Goal: Task Accomplishment & Management: Use online tool/utility

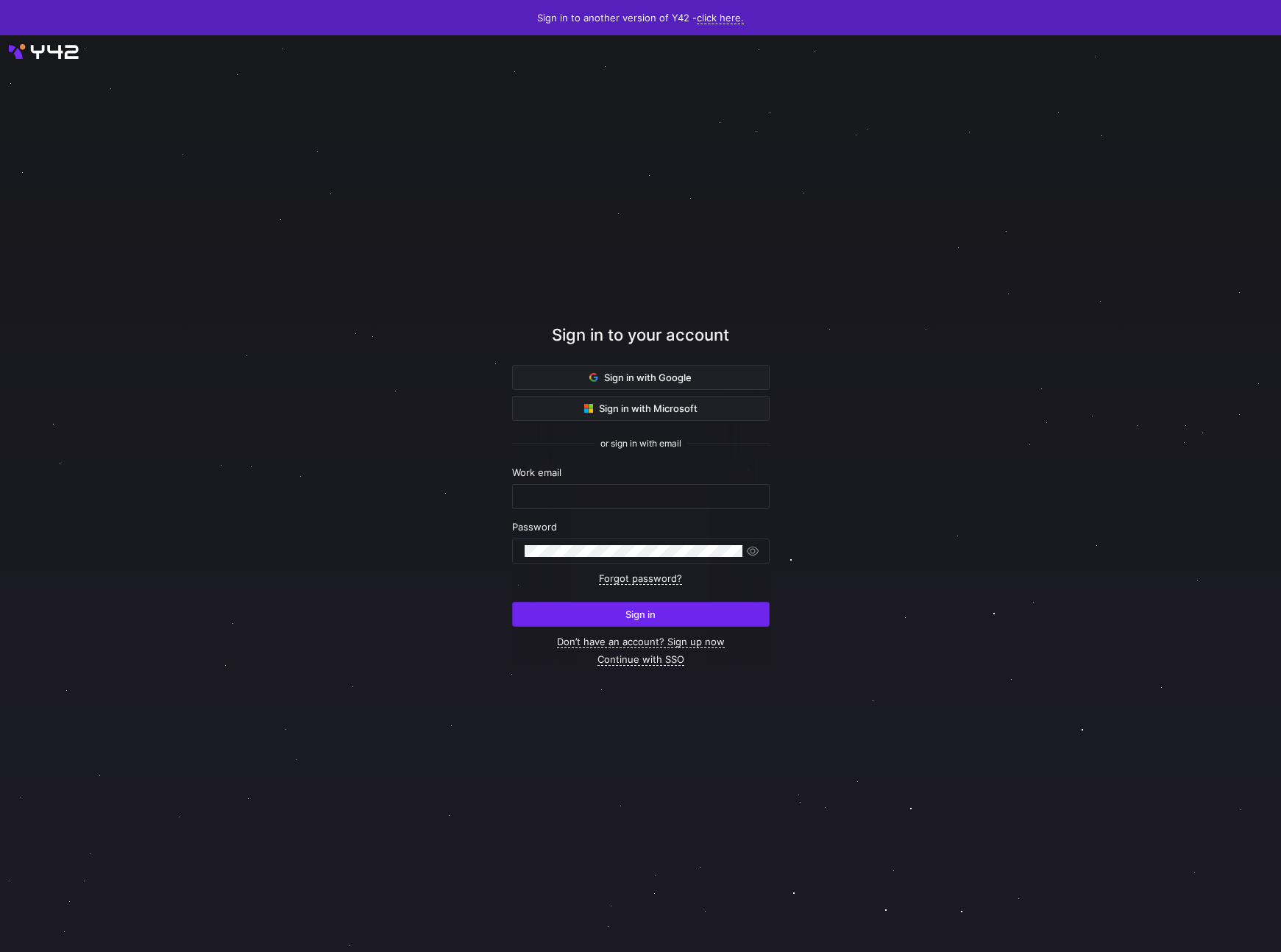
type input "[EMAIL_ADDRESS][DOMAIN_NAME]"
click at [564, 608] on span "submit" at bounding box center [641, 614] width 256 height 24
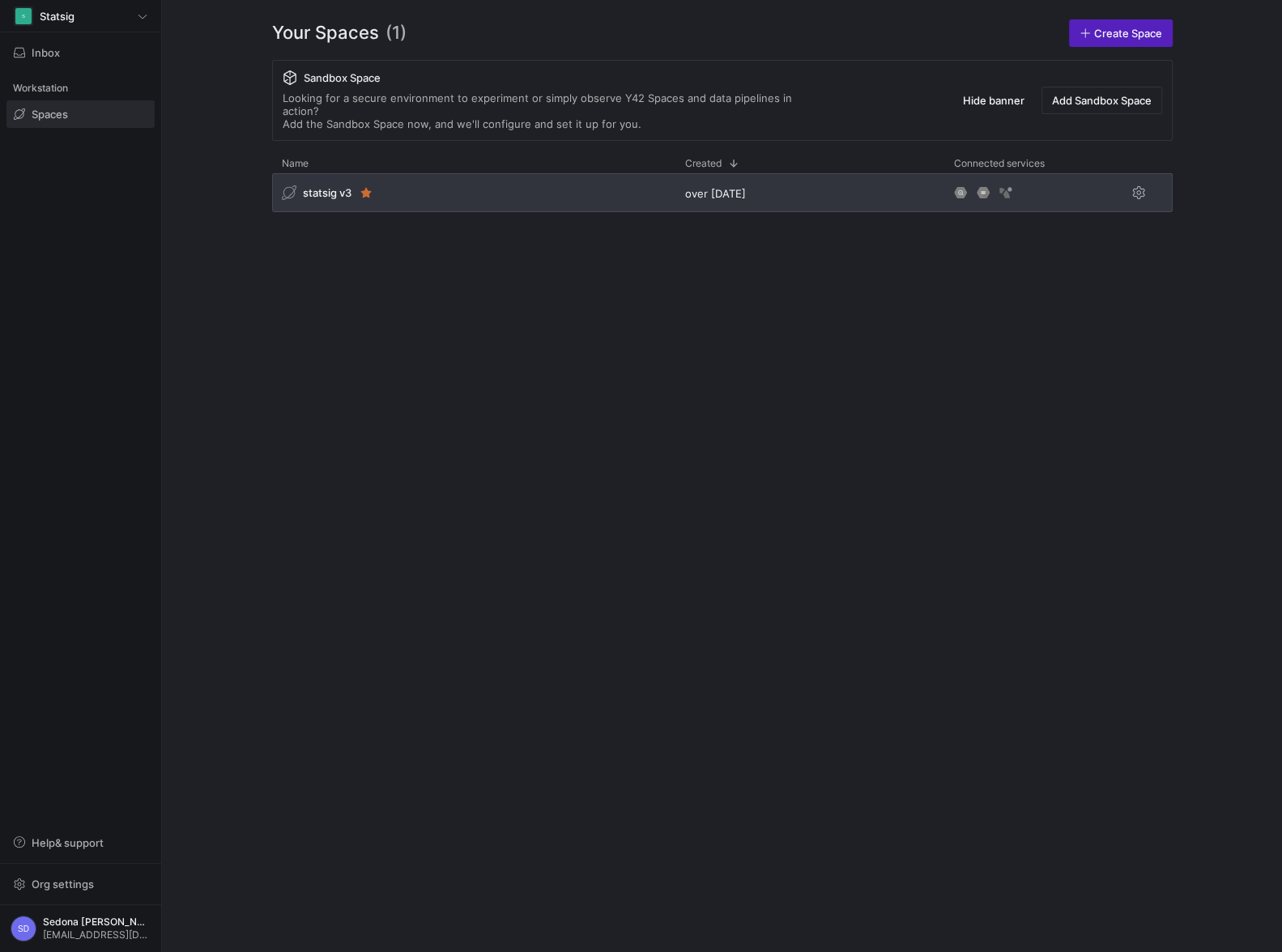
click at [323, 187] on span "statsig v3" at bounding box center [327, 193] width 48 height 13
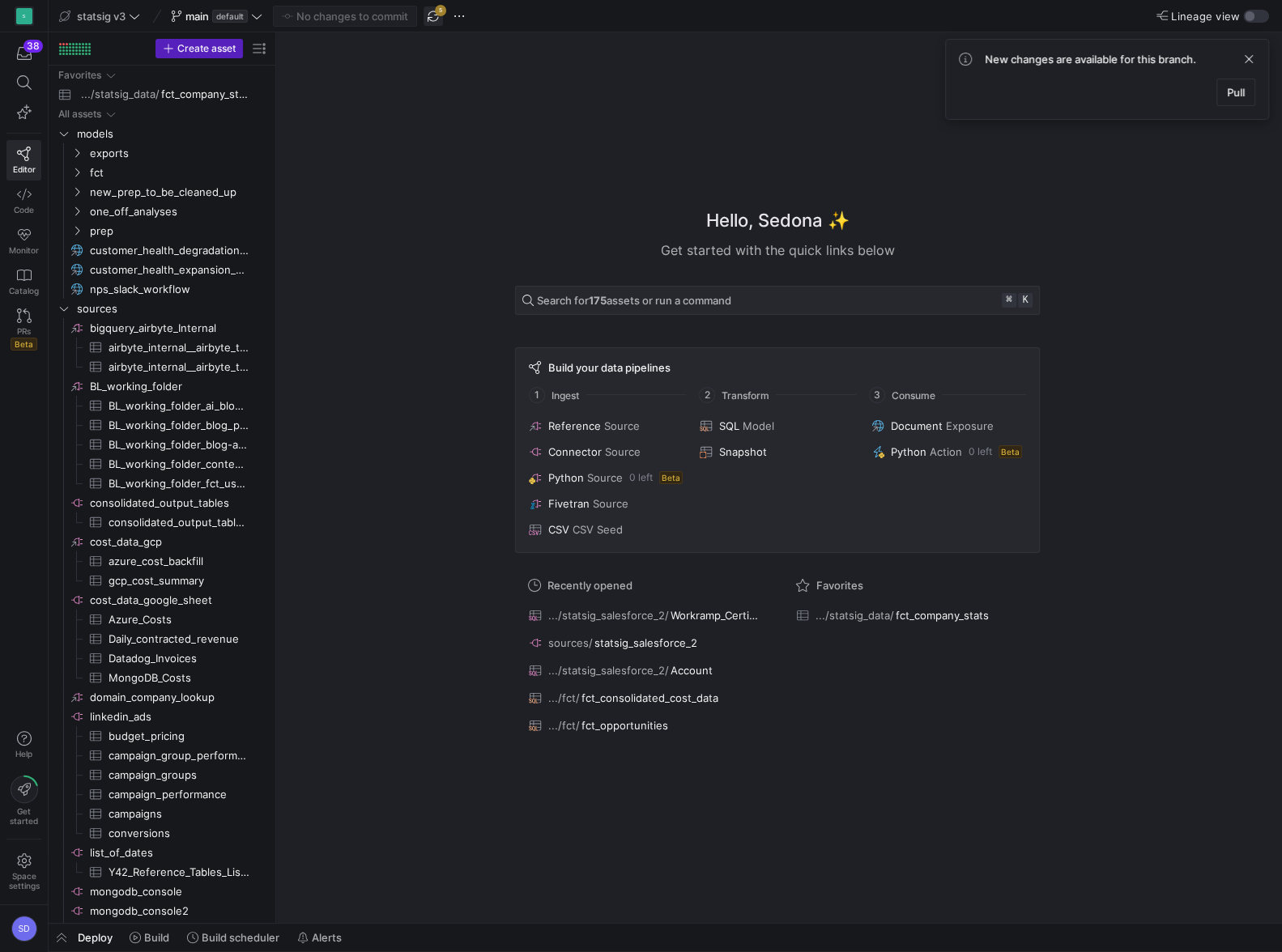
click at [431, 16] on span "button" at bounding box center [433, 16] width 20 height 20
click at [96, 173] on span "fct" at bounding box center [159, 173] width 138 height 19
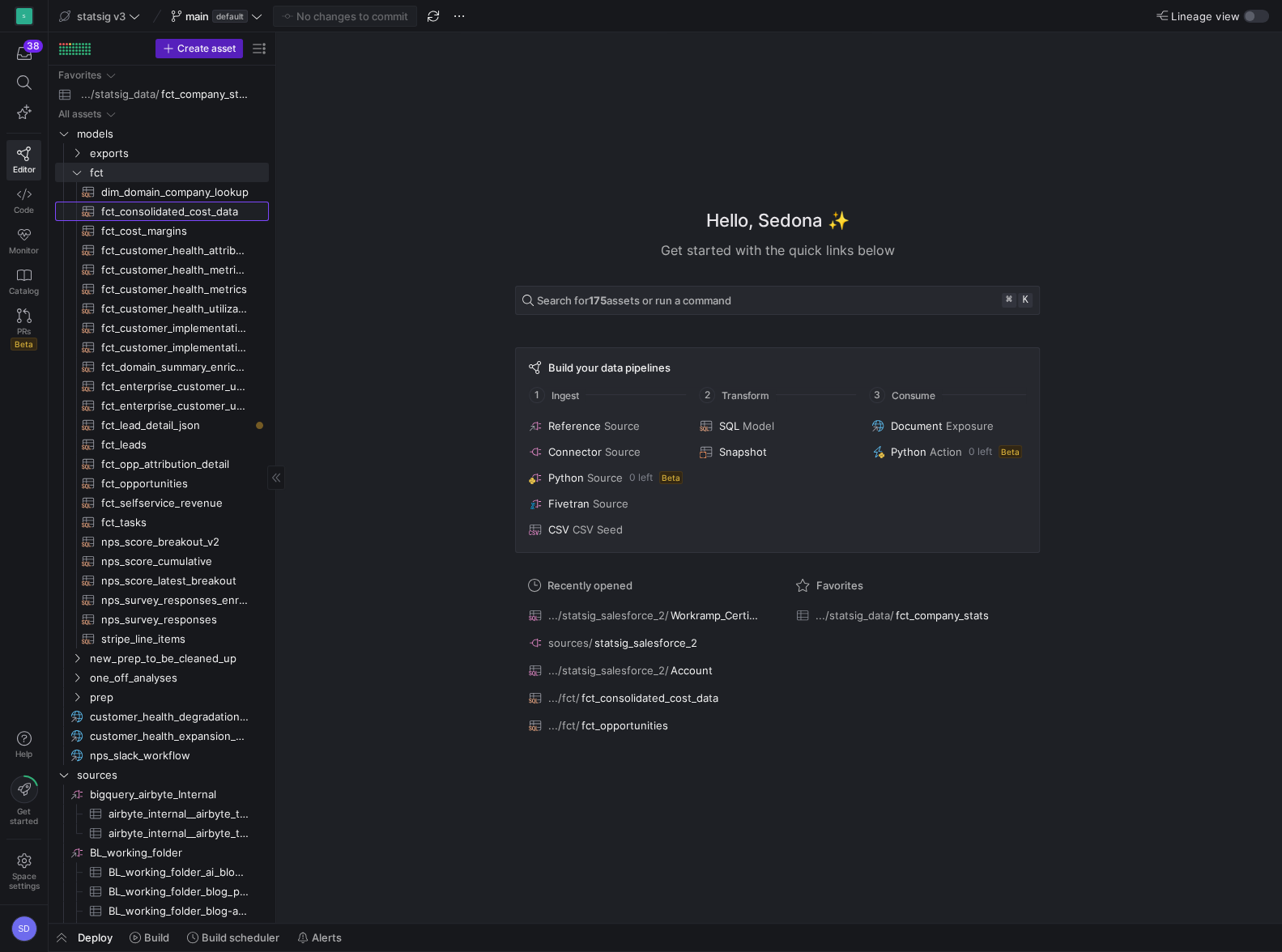
click at [115, 212] on span "fct_consolidated_cost_data​​​​​​​​​​" at bounding box center [176, 211] width 149 height 19
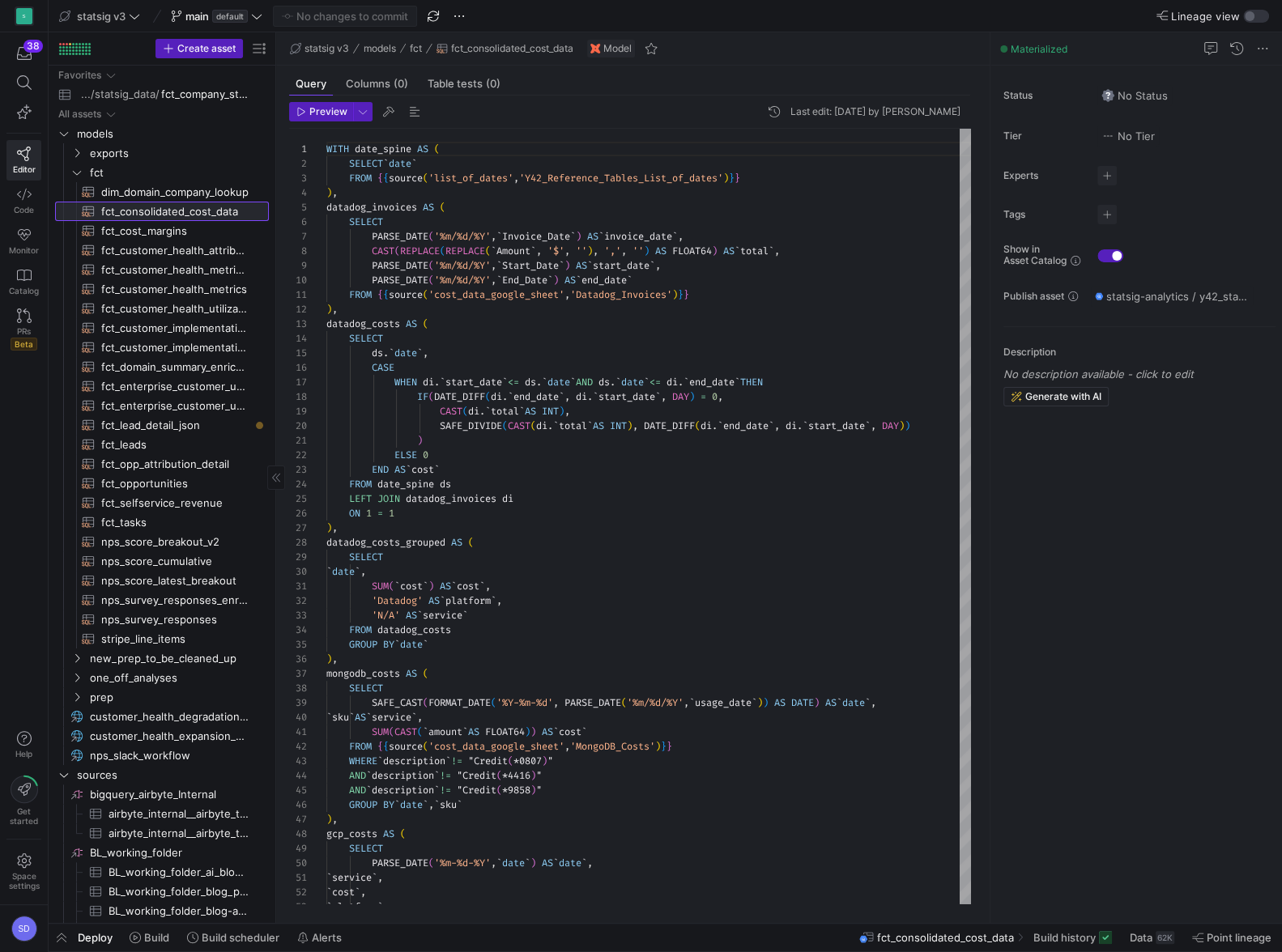
scroll to position [146, 0]
click at [62, 936] on span "button" at bounding box center [61, 938] width 26 height 28
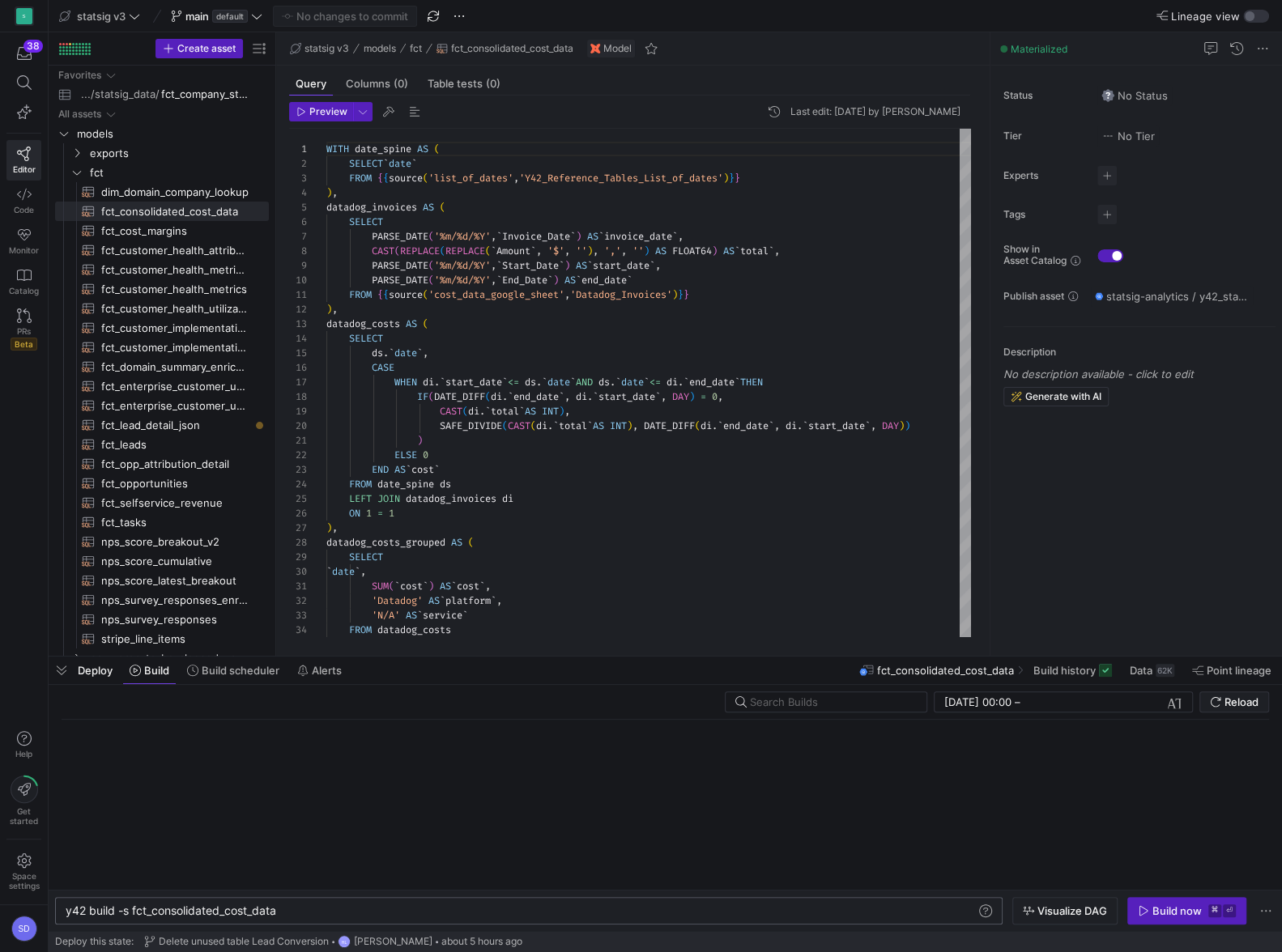
scroll to position [0, 66]
click at [132, 908] on div "y42 build -s fct_consolidated_cost_data" at bounding box center [521, 911] width 911 height 13
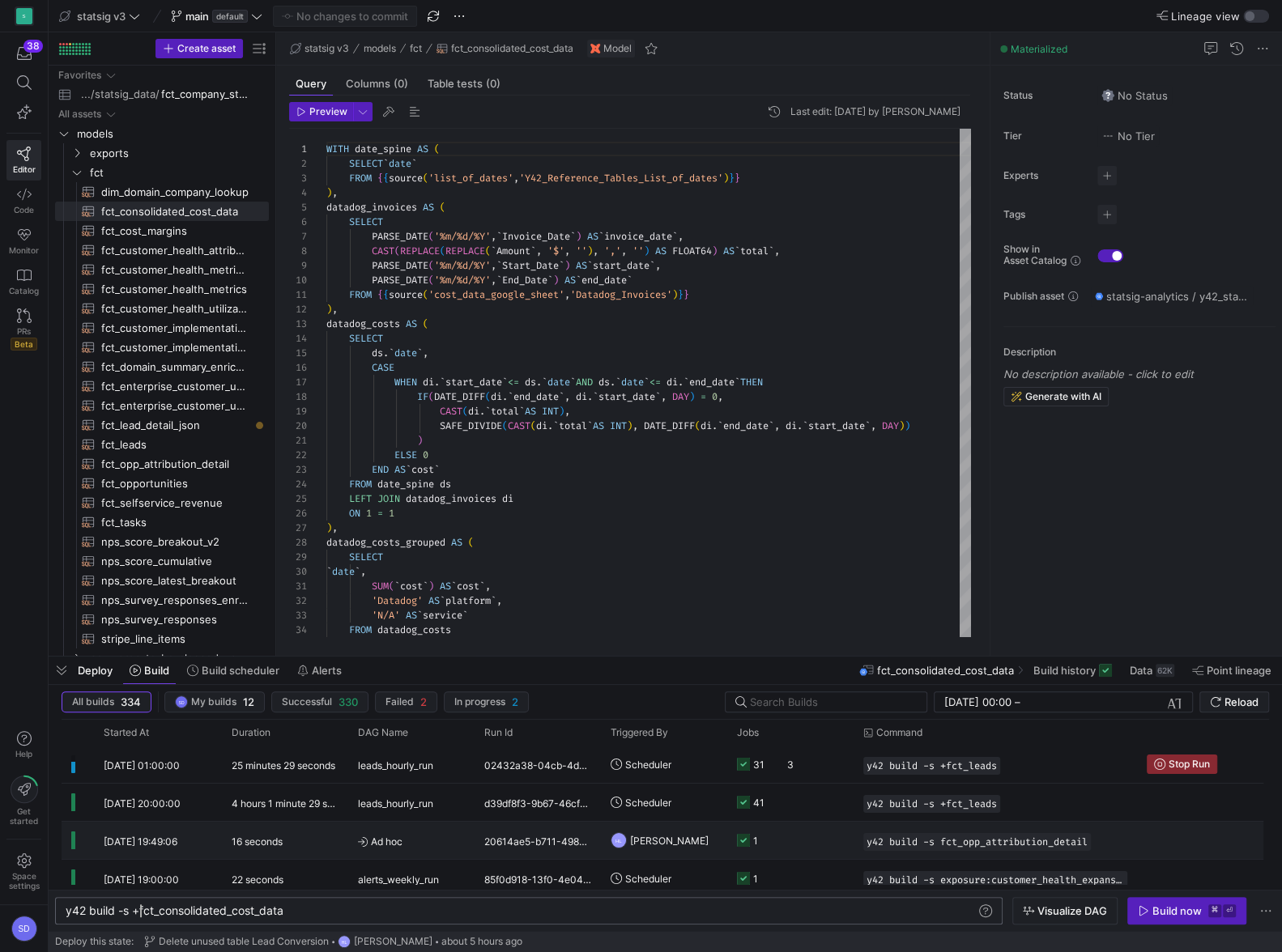
scroll to position [0, 74]
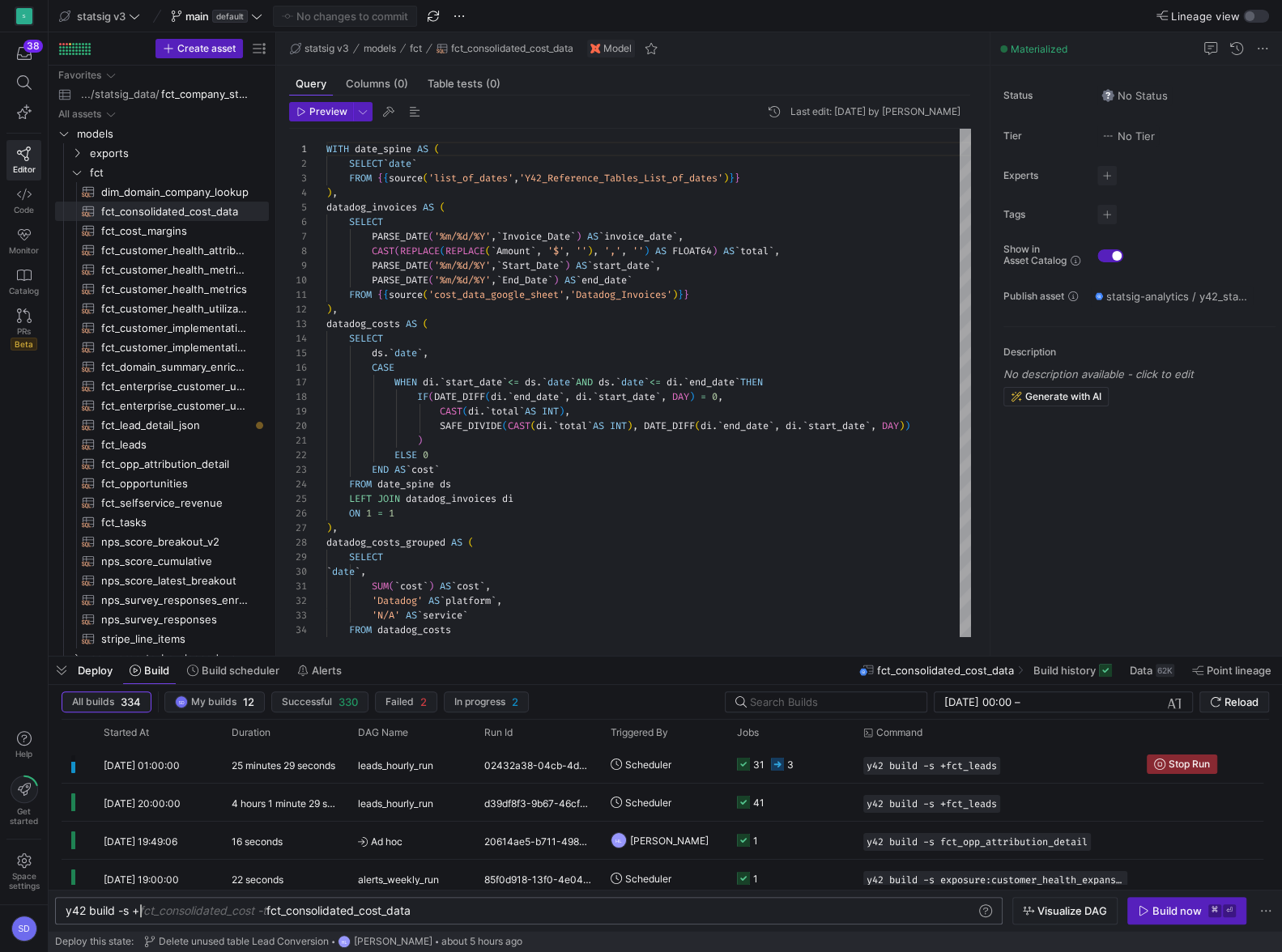
type textarea "y42 build -s +fct_consolidated_cost_data"
click at [1168, 914] on div "Build now" at bounding box center [1177, 911] width 49 height 13
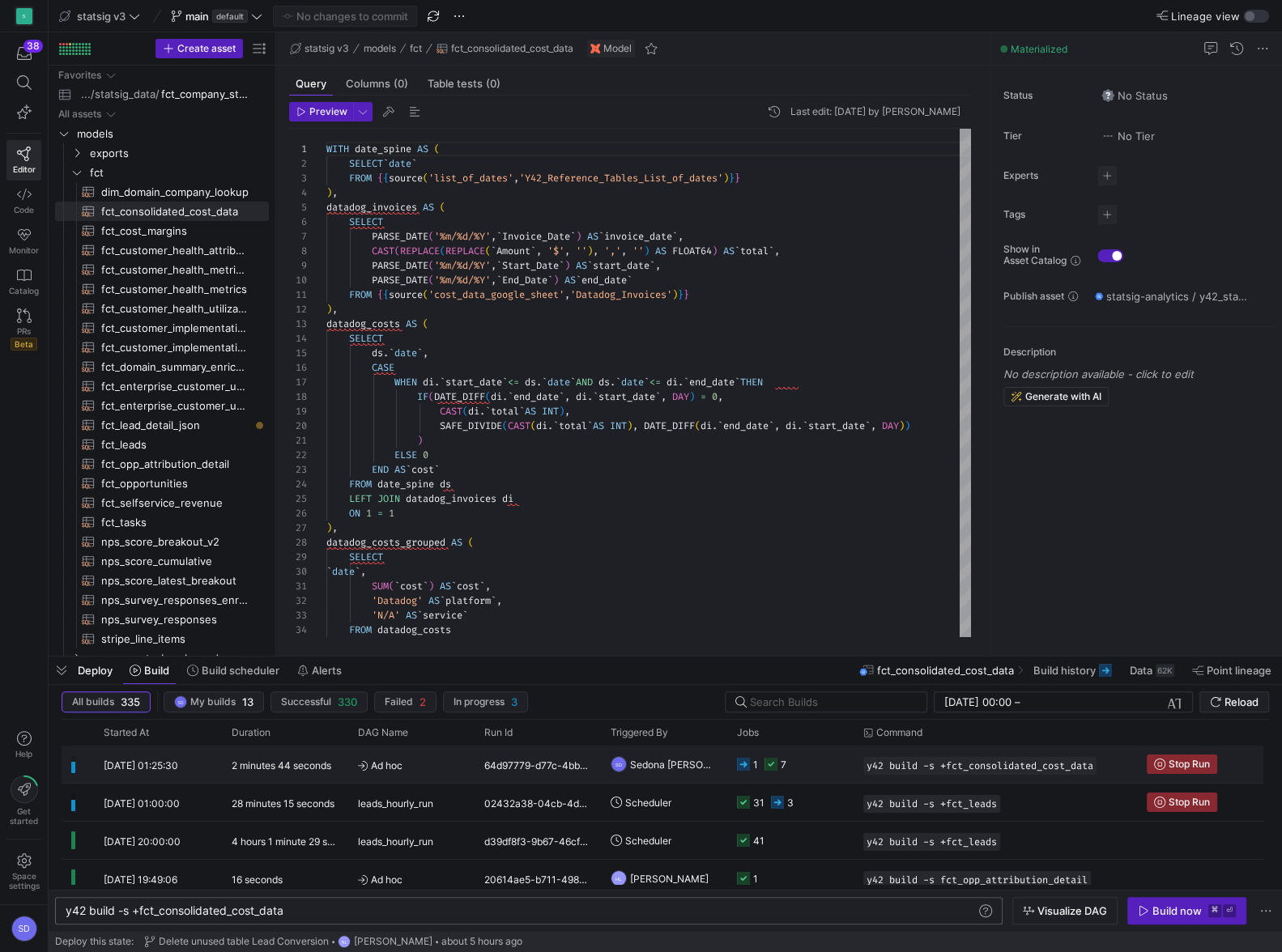
click at [672, 766] on span "Sedona [PERSON_NAME]" at bounding box center [674, 765] width 88 height 38
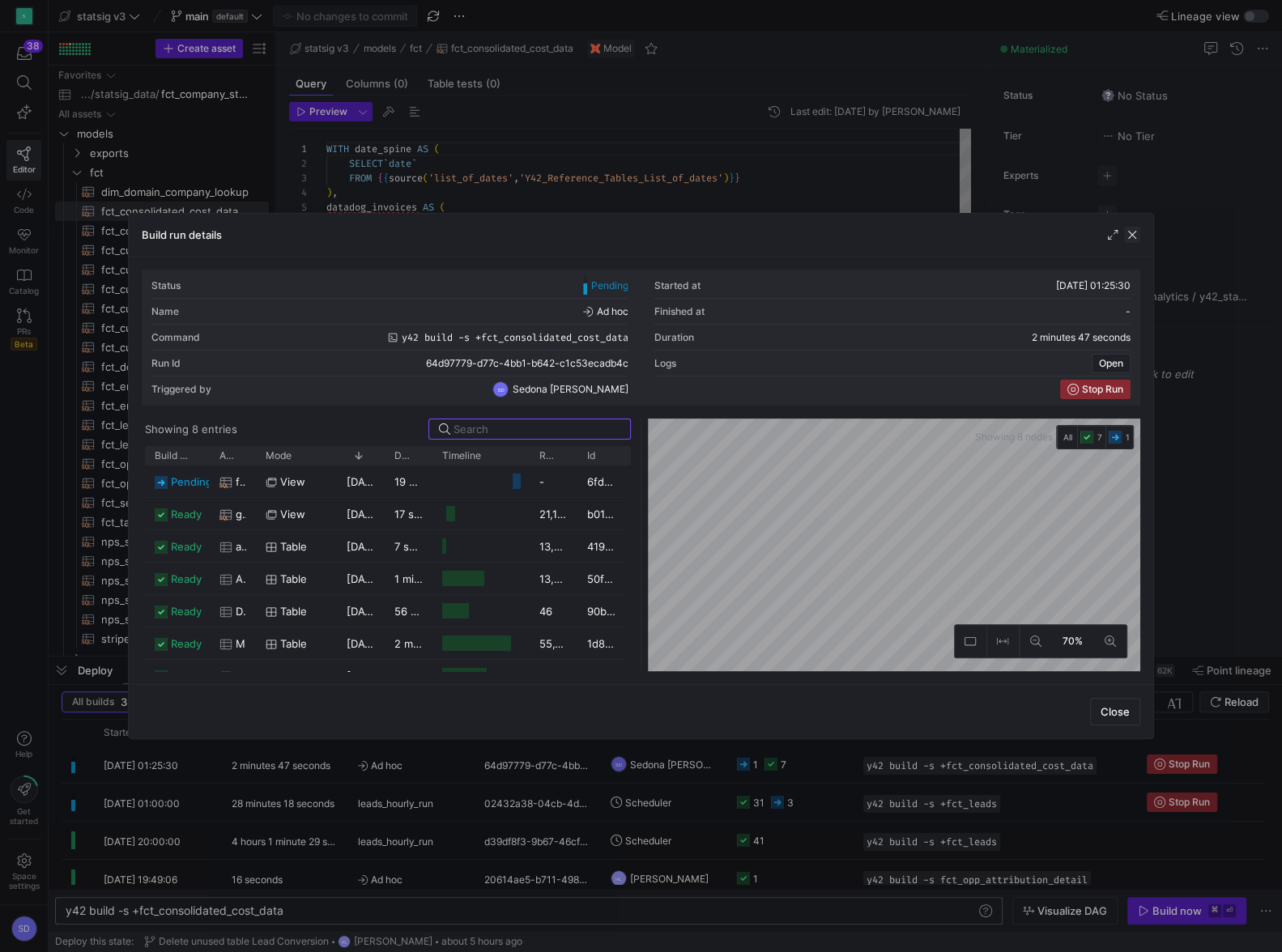
click at [1129, 235] on span "button" at bounding box center [1132, 235] width 16 height 16
